Goal: Task Accomplishment & Management: Use online tool/utility

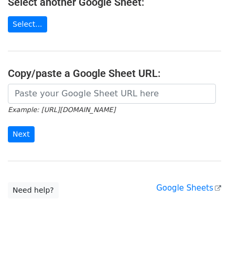
scroll to position [137, 0]
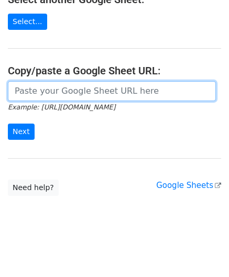
click at [51, 89] on input "url" at bounding box center [112, 91] width 208 height 20
paste input "[URL][DOMAIN_NAME]"
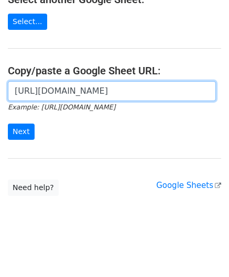
scroll to position [0, 227]
type input "[URL][DOMAIN_NAME]"
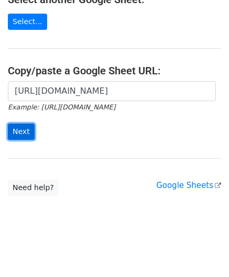
click at [17, 133] on input "Next" at bounding box center [21, 132] width 27 height 16
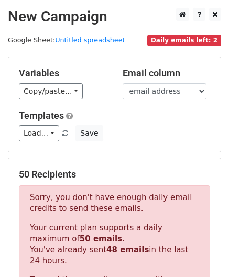
scroll to position [354, 0]
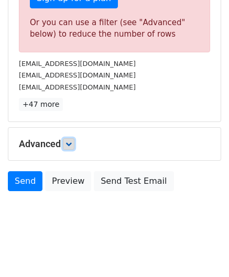
click at [72, 144] on icon at bounding box center [69, 144] width 6 height 6
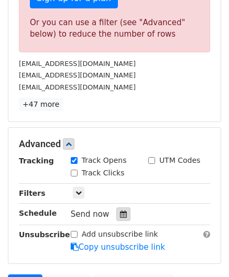
click at [120, 211] on icon at bounding box center [123, 214] width 7 height 7
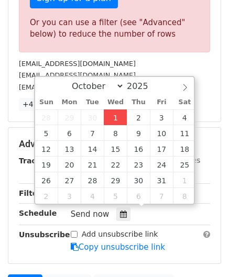
type input "2025-10-01 12:00"
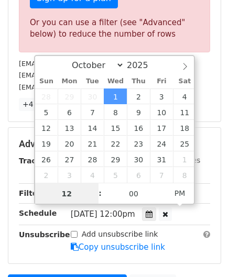
paste input "6"
type input "6"
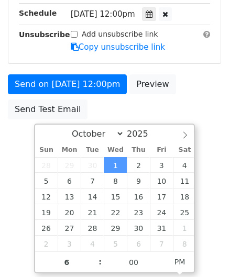
type input "2025-10-01 18:00"
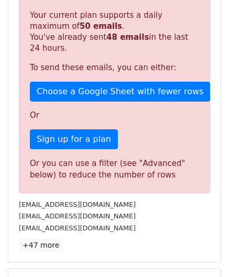
scroll to position [481, 0]
